Goal: Task Accomplishment & Management: Manage account settings

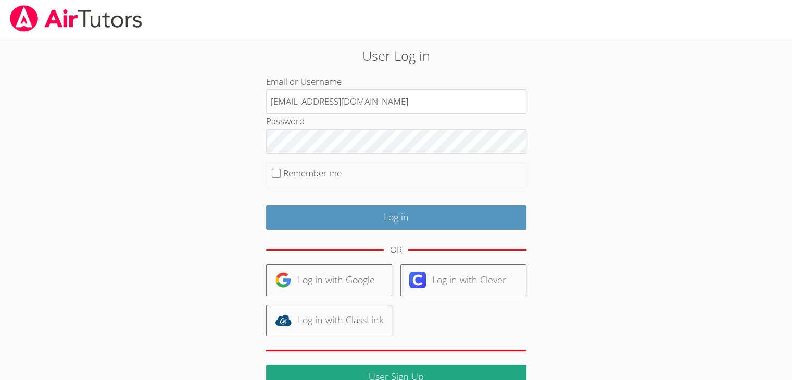
type input "[EMAIL_ADDRESS][DOMAIN_NAME]"
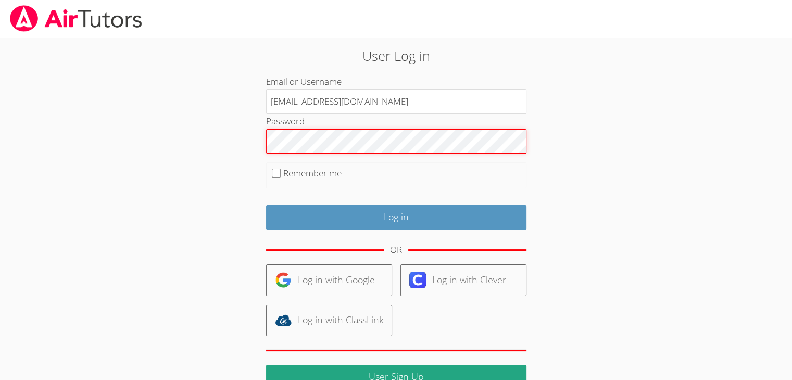
click at [266, 205] on input "Log in" at bounding box center [396, 217] width 260 height 24
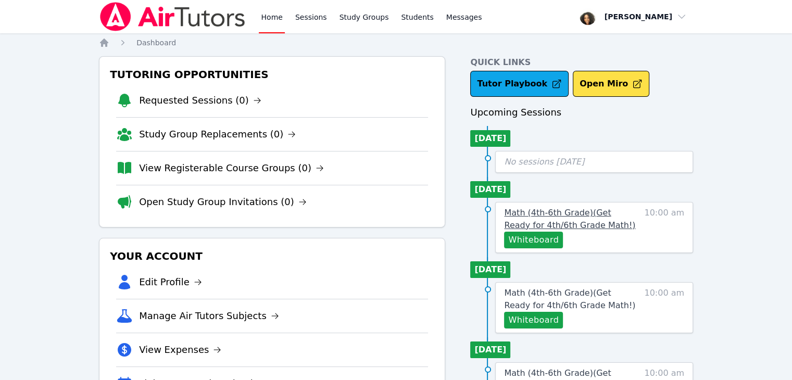
click at [543, 215] on span "Math (4th-6th Grade) ( Get Ready for 4th/6th Grade Math! )" at bounding box center [569, 219] width 131 height 22
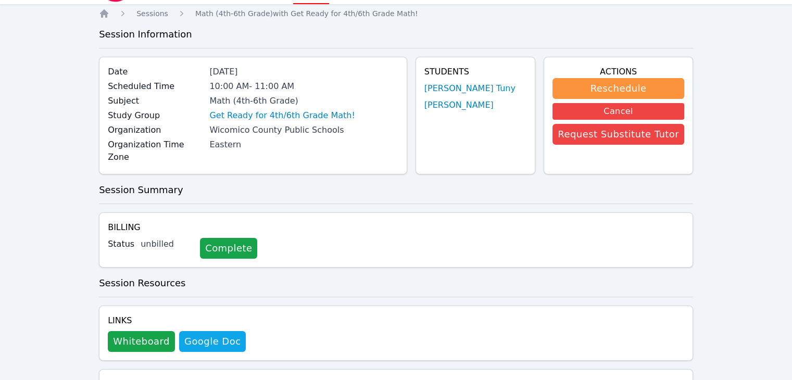
scroll to position [104, 0]
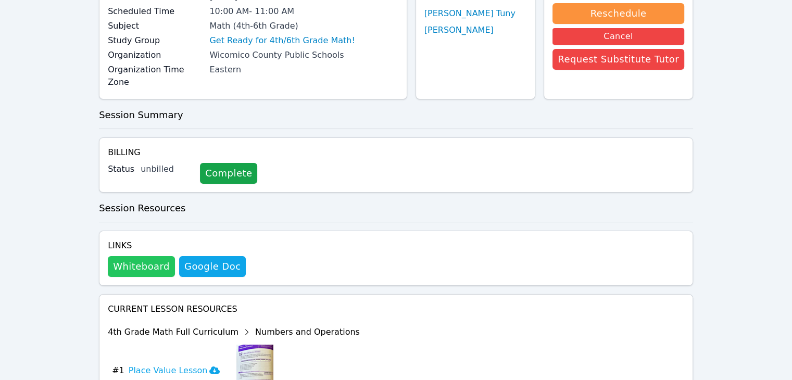
click at [131, 256] on button "Whiteboard" at bounding box center [141, 266] width 67 height 21
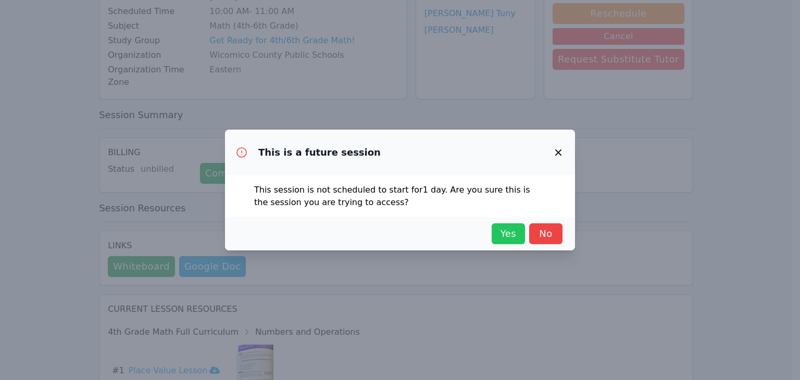
click at [510, 234] on span "Yes" at bounding box center [508, 234] width 23 height 15
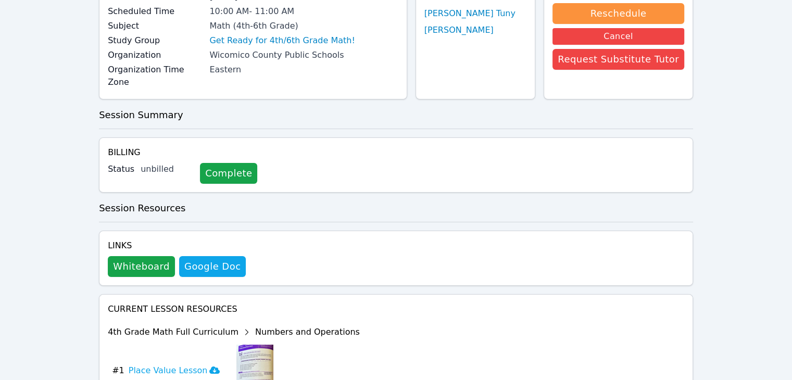
click at [25, 119] on div "Home Sessions Study Groups Students Messages Open user menu [PERSON_NAME] Open …" at bounding box center [396, 341] width 792 height 890
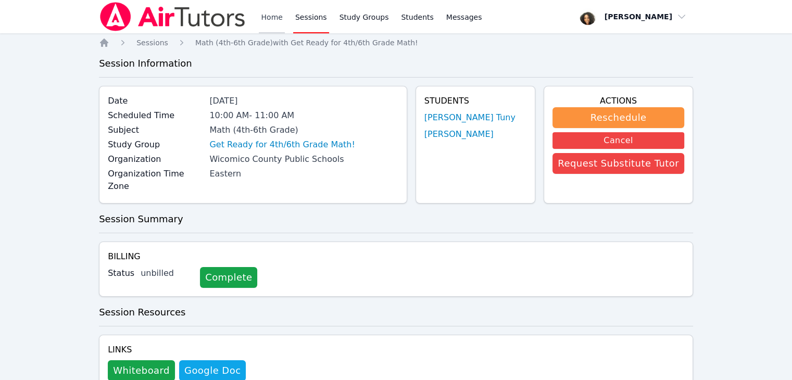
click at [265, 21] on link "Home" at bounding box center [272, 16] width 26 height 33
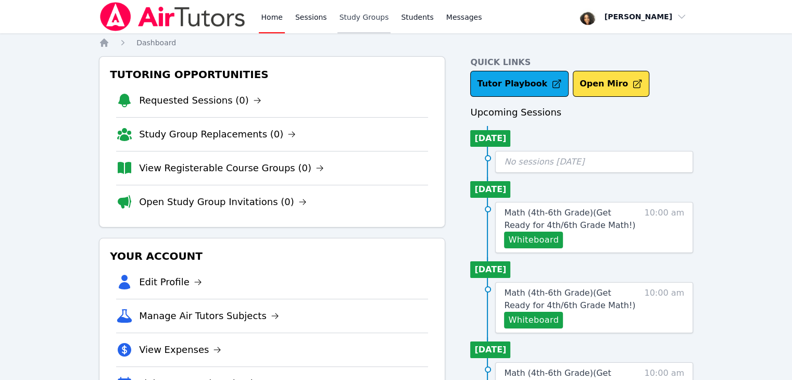
click at [342, 19] on link "Study Groups" at bounding box center [364, 16] width 54 height 33
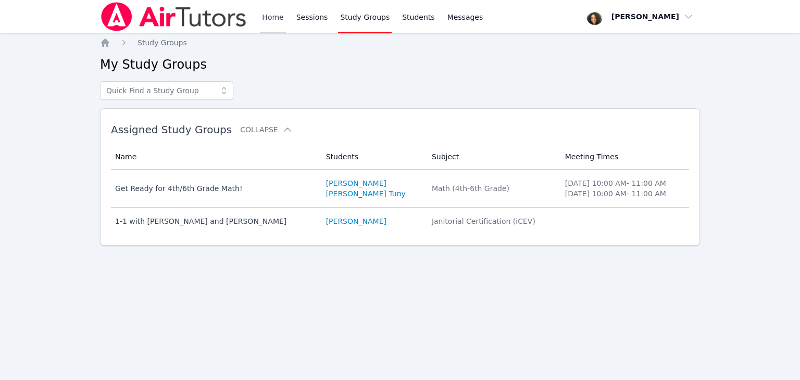
click at [275, 18] on link "Home" at bounding box center [273, 16] width 26 height 33
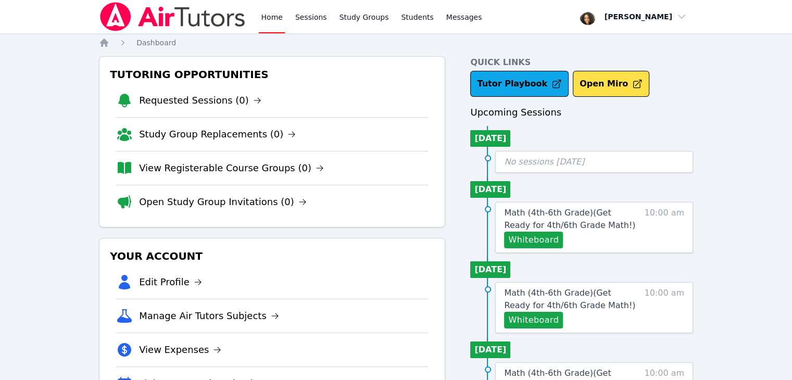
click at [735, 86] on div "Home Sessions Study Groups Students Messages Open user menu [PERSON_NAME] Open …" at bounding box center [396, 259] width 792 height 519
click at [450, 48] on div "Home Dashboard Tutoring Opportunities Requested Sessions (0) Study Group Replac…" at bounding box center [396, 277] width 594 height 481
click at [188, 20] on img at bounding box center [172, 16] width 147 height 29
click at [637, 22] on span "button" at bounding box center [633, 16] width 114 height 23
click at [621, 54] on button "Logout" at bounding box center [637, 59] width 100 height 19
